Goal: Navigation & Orientation: Find specific page/section

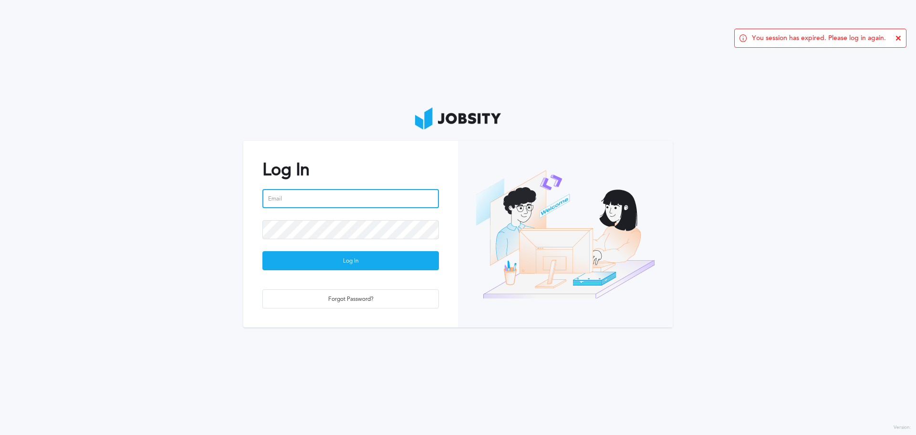
click at [309, 200] on input "email" at bounding box center [350, 198] width 177 height 19
type input "[EMAIL_ADDRESS][PERSON_NAME][DOMAIN_NAME]"
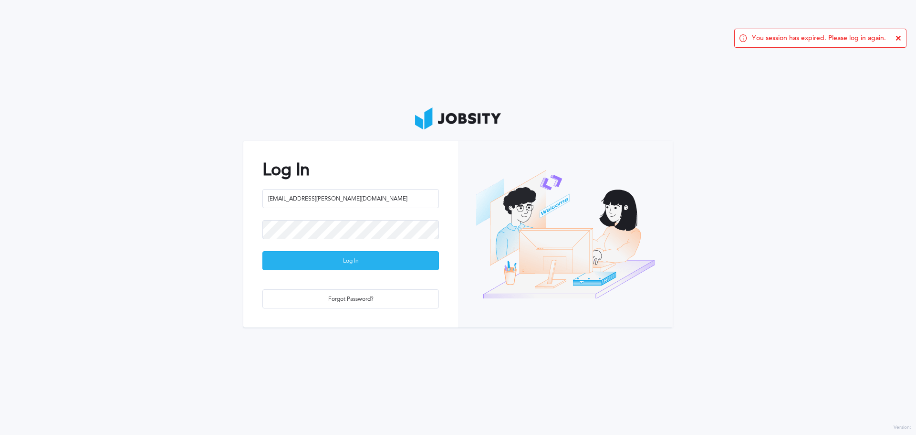
click at [342, 262] on div "Log In" at bounding box center [351, 260] width 176 height 19
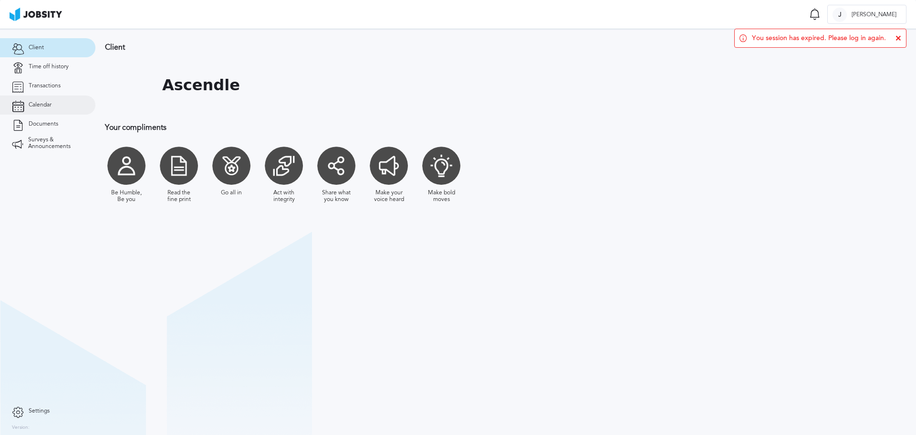
click at [26, 108] on link "Calendar" at bounding box center [47, 104] width 95 height 19
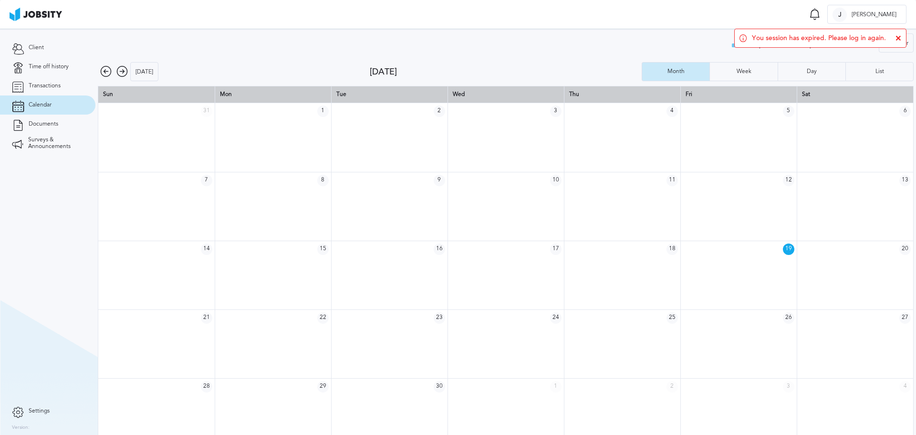
scroll to position [13, 0]
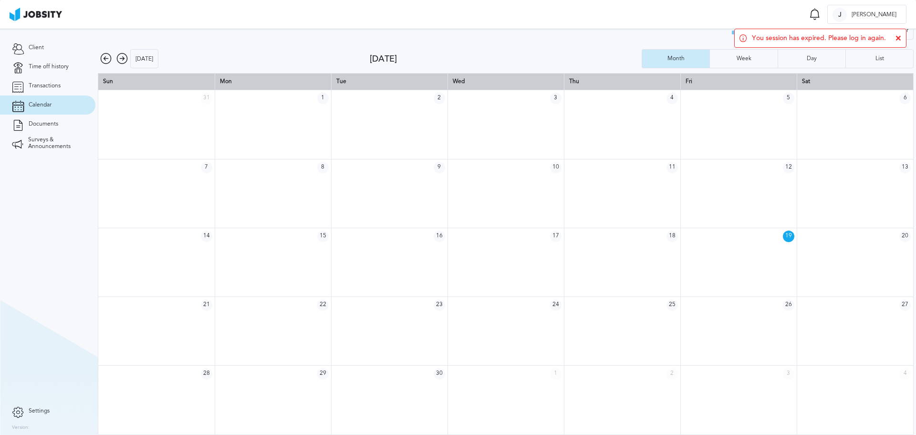
click at [898, 40] on icon at bounding box center [899, 38] width 6 height 6
click at [125, 58] on icon at bounding box center [121, 58] width 11 height 11
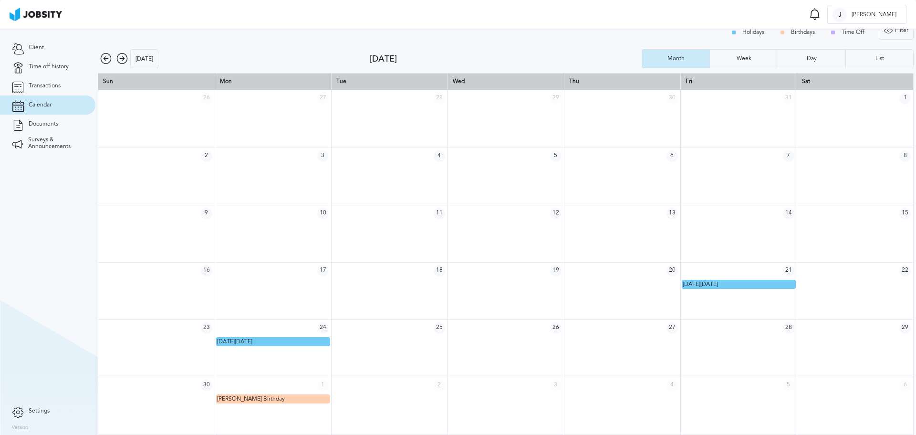
click at [120, 59] on icon at bounding box center [121, 58] width 11 height 11
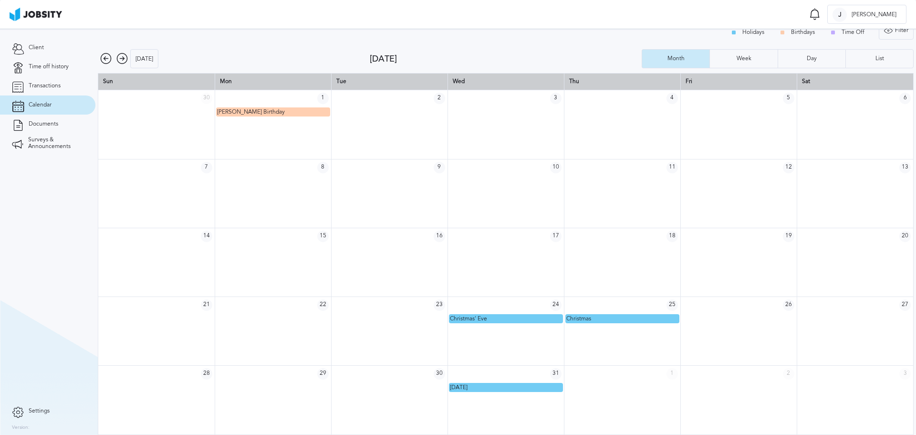
click at [120, 59] on icon at bounding box center [121, 58] width 11 height 11
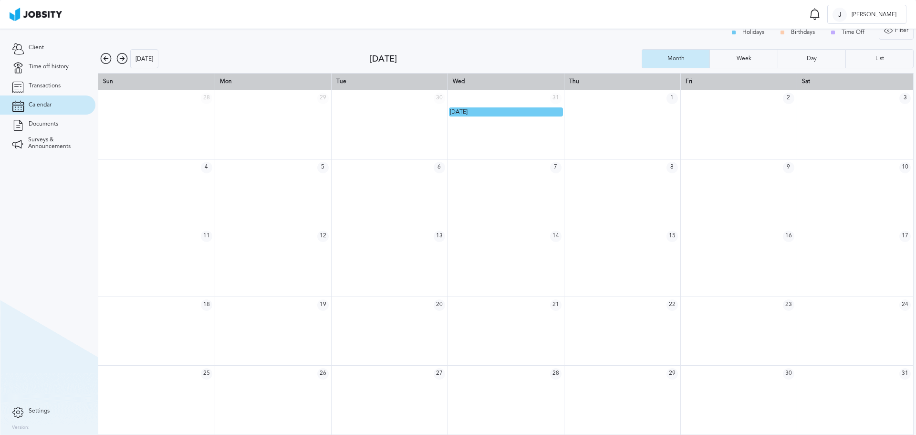
click at [106, 58] on icon at bounding box center [105, 58] width 11 height 11
